Goal: Complete application form

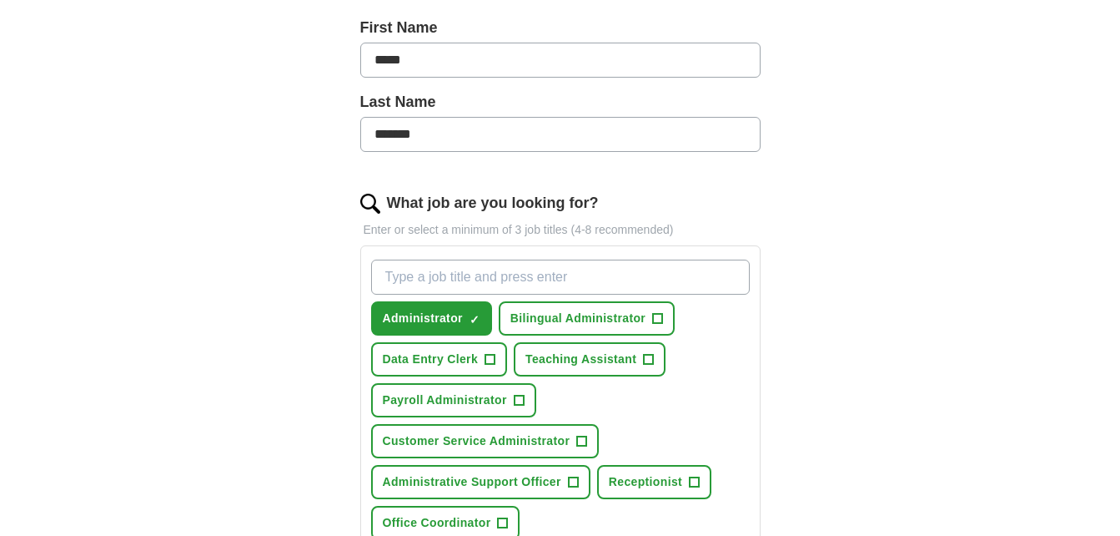
scroll to position [432, 0]
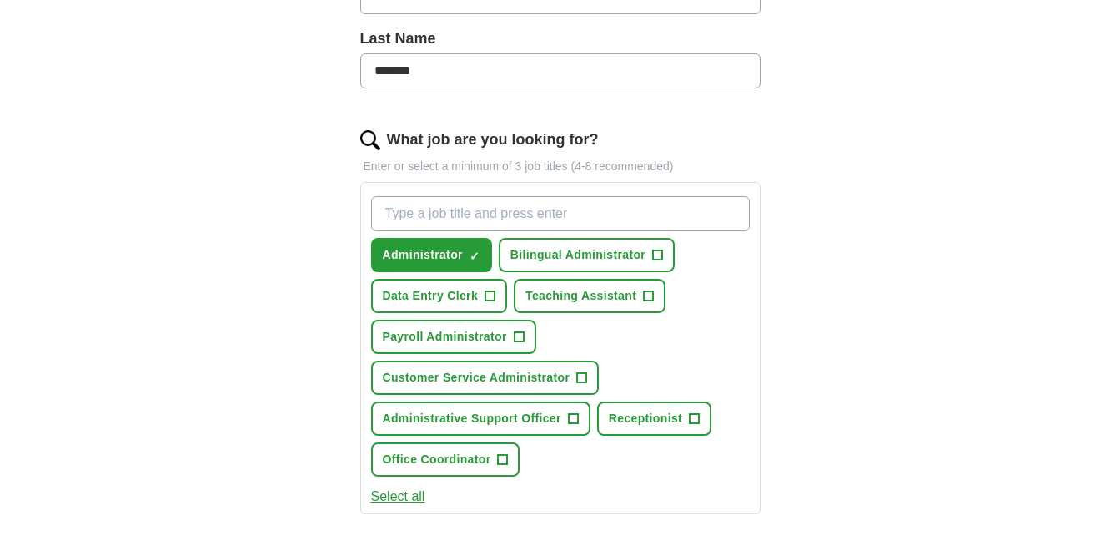
click at [408, 499] on button "Select all" at bounding box center [398, 496] width 54 height 20
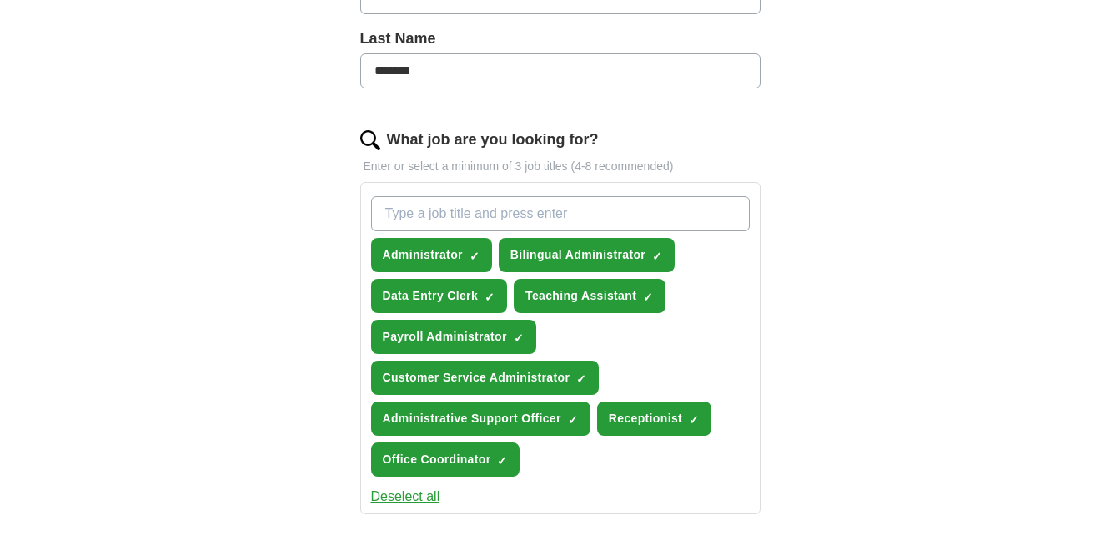
drag, startPoint x: 1120, startPoint y: 242, endPoint x: 1122, endPoint y: 308, distance: 66.0
click at [1120, 313] on html "[EMAIL_ADDRESS][DOMAIN_NAME] [GEOGRAPHIC_DATA] Alerts Favourites CVs ApplyIQ Pr…" at bounding box center [560, 402] width 1120 height 1669
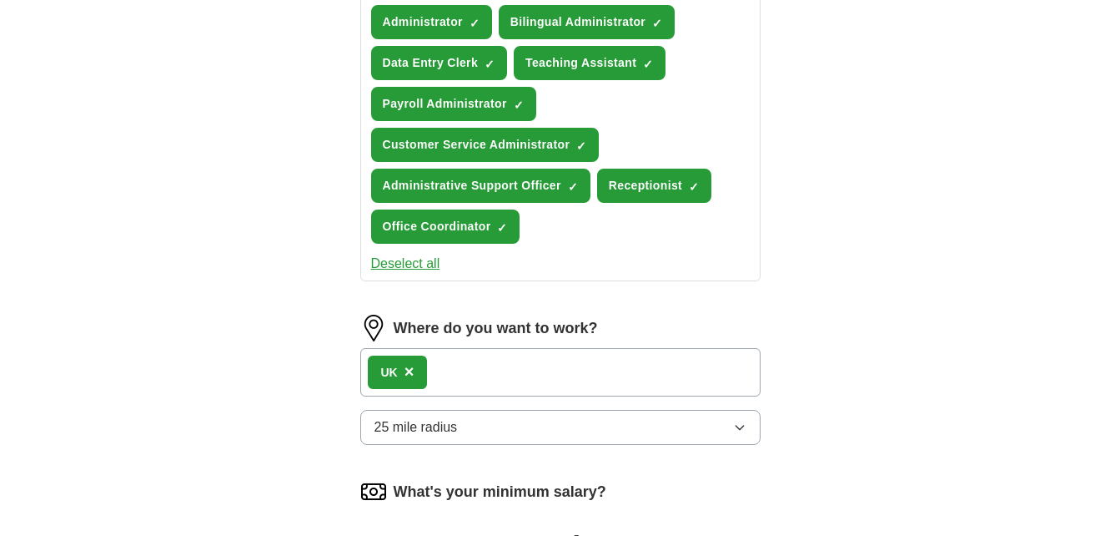
scroll to position [791, 0]
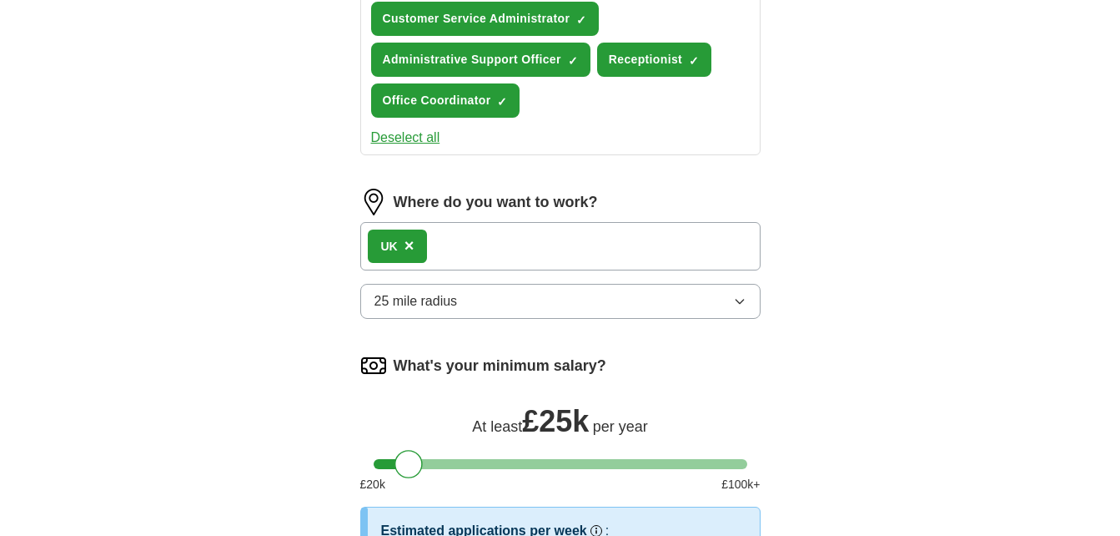
click at [737, 305] on icon "button" at bounding box center [739, 300] width 13 height 13
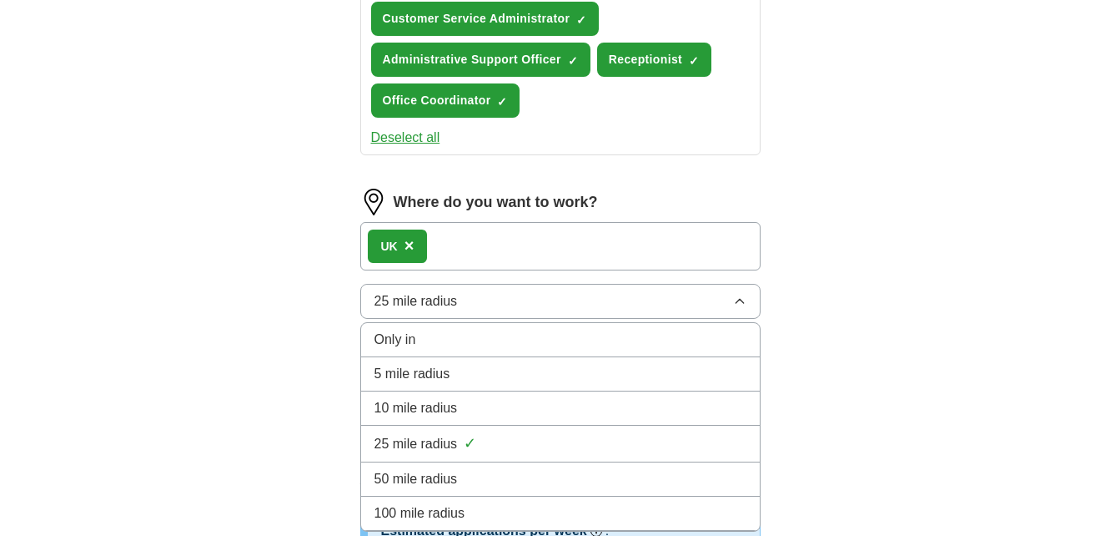
click at [713, 368] on div "5 mile radius" at bounding box center [561, 374] width 372 height 20
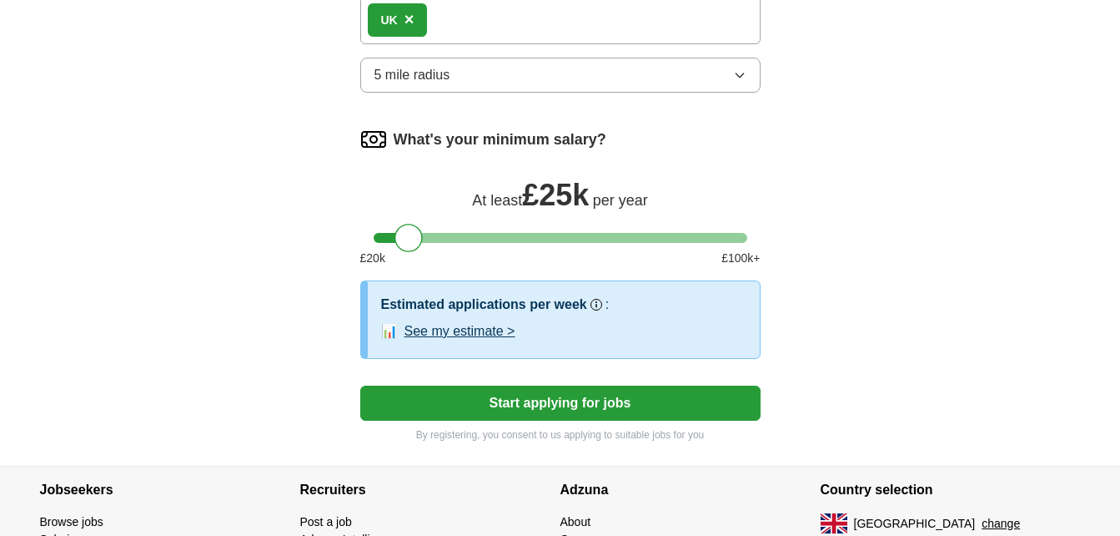
scroll to position [1048, 0]
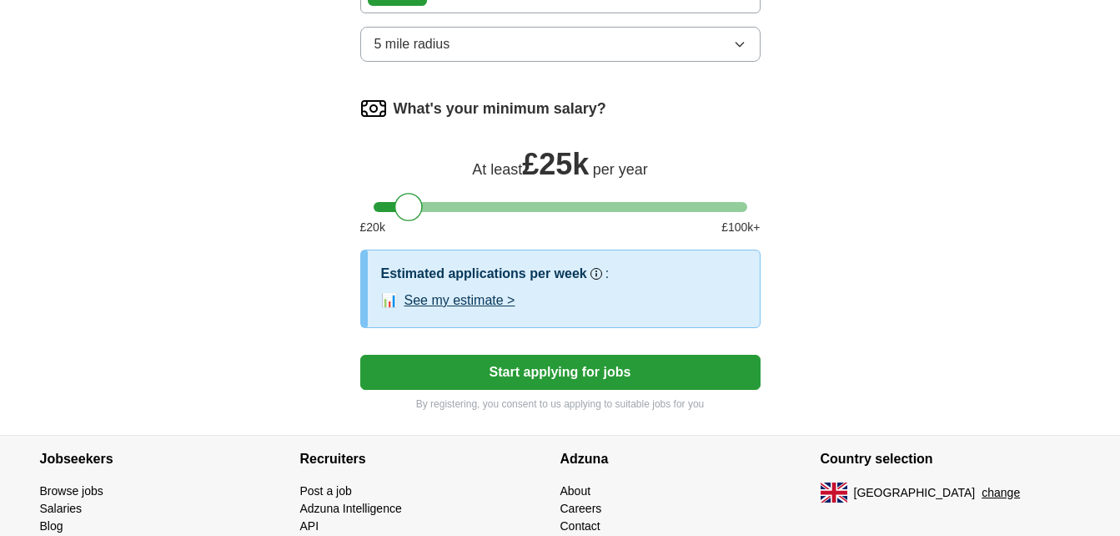
click at [470, 379] on button "Start applying for jobs" at bounding box center [560, 372] width 400 height 35
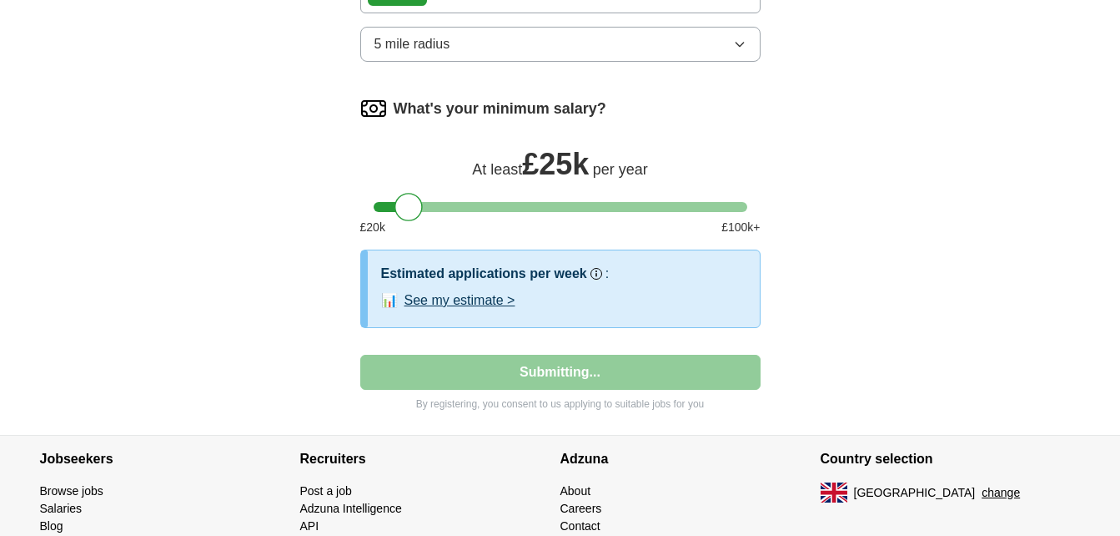
select select "**"
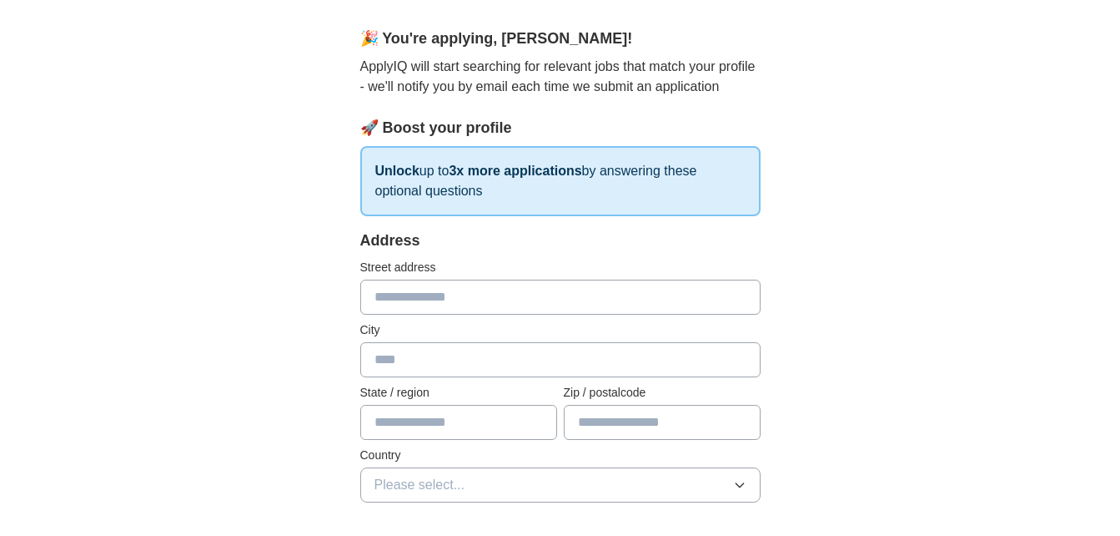
scroll to position [0, 0]
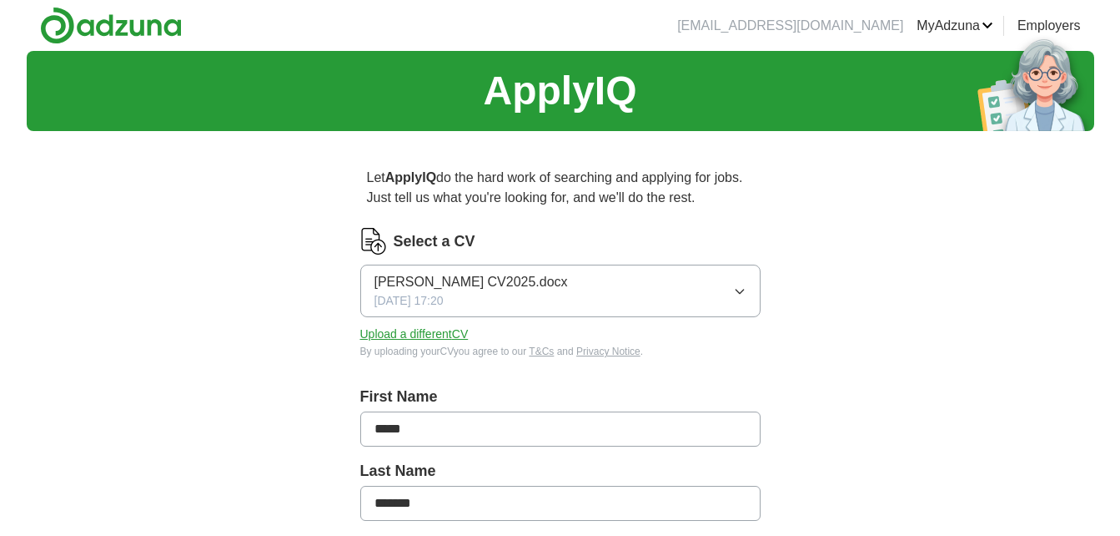
drag, startPoint x: 460, startPoint y: 336, endPoint x: 950, endPoint y: 217, distance: 504.8
click at [991, 25] on link "MyAdzuna" at bounding box center [955, 26] width 77 height 20
click at [0, 0] on link "CVs" at bounding box center [0, 0] width 0 height 0
